Goal: Information Seeking & Learning: Learn about a topic

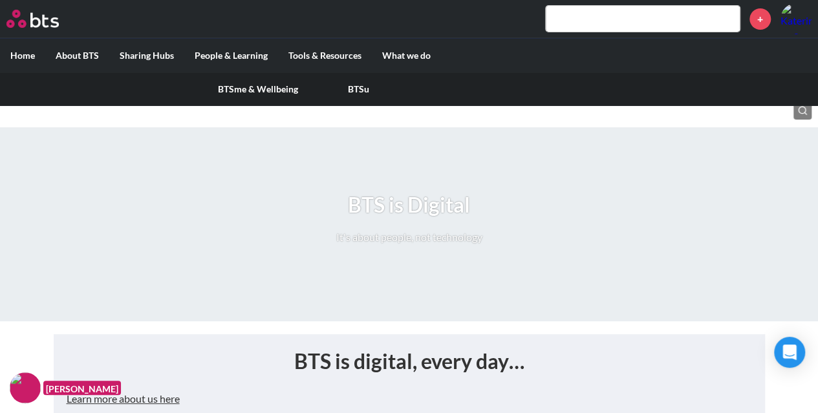
click at [221, 85] on link "BTSme & Wellbeing" at bounding box center [258, 89] width 101 height 34
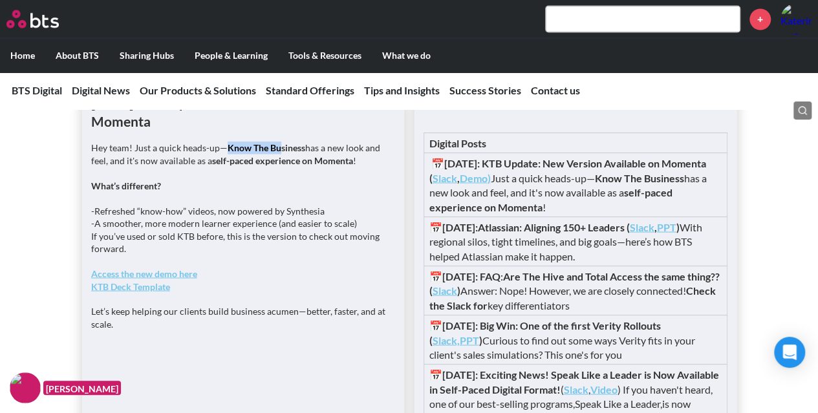
scroll to position [1099, 0]
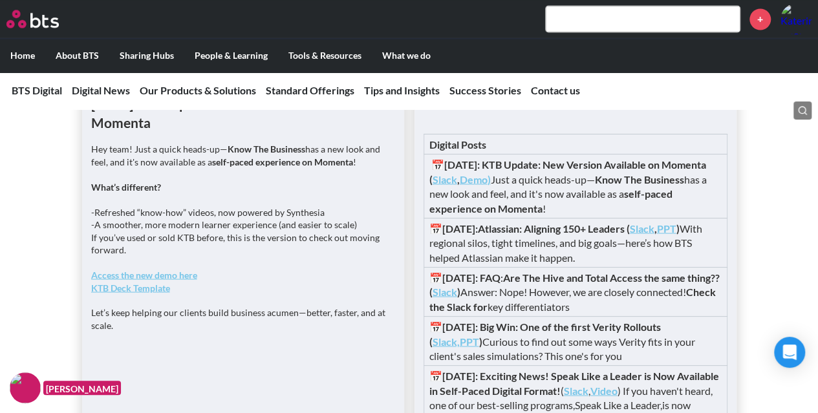
click at [176, 227] on div "Hey team! Just a quick heads-up— Know The Business has a new look and feel, and…" at bounding box center [243, 242] width 304 height 201
click at [176, 280] on strong "Access the new demo here" at bounding box center [144, 274] width 106 height 11
